Goal: Navigation & Orientation: Find specific page/section

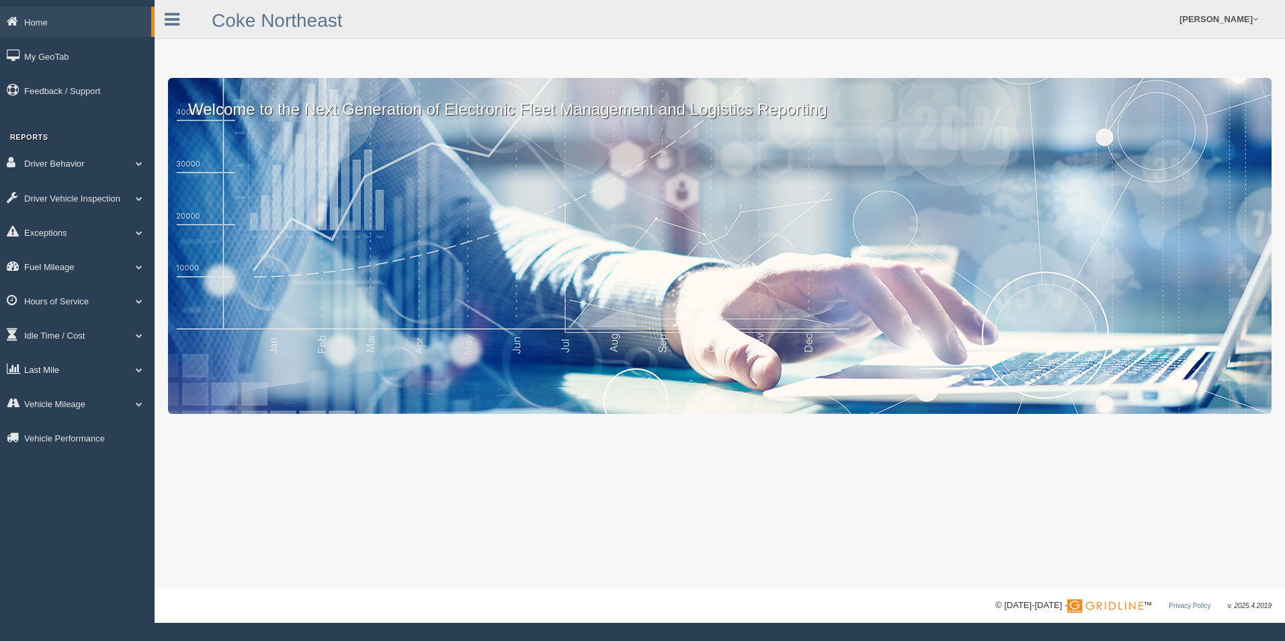
click at [137, 365] on link "Last Mile" at bounding box center [77, 369] width 155 height 30
click at [73, 419] on link "Zone Editor" at bounding box center [87, 425] width 127 height 24
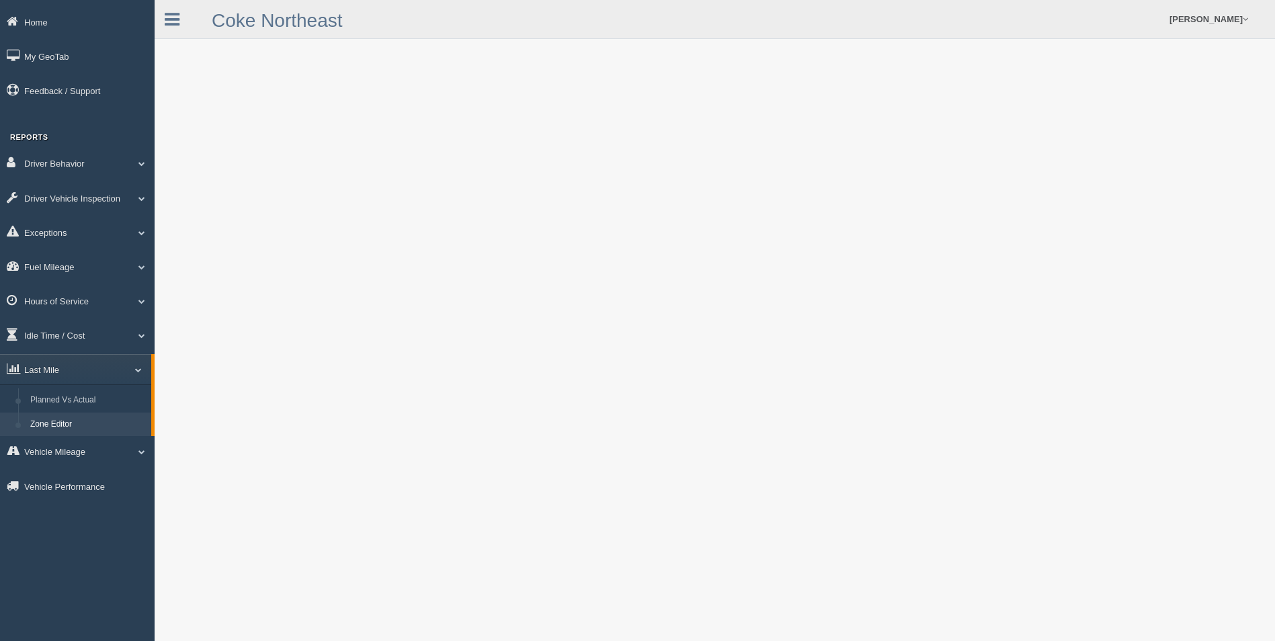
click at [74, 422] on link "Zone Editor" at bounding box center [87, 425] width 127 height 24
